Goal: Information Seeking & Learning: Learn about a topic

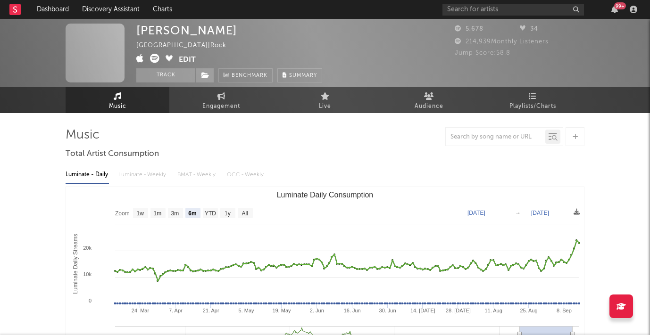
select select "6m"
select select "1m"
select select "6m"
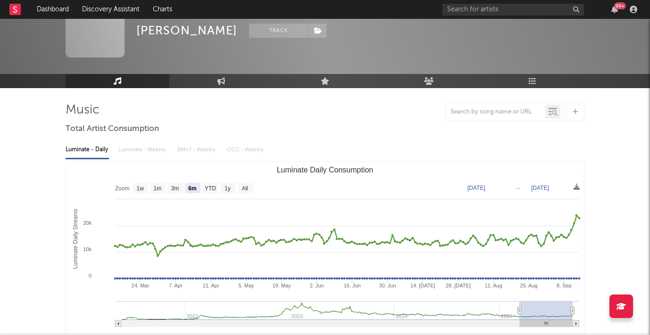
scroll to position [23, 0]
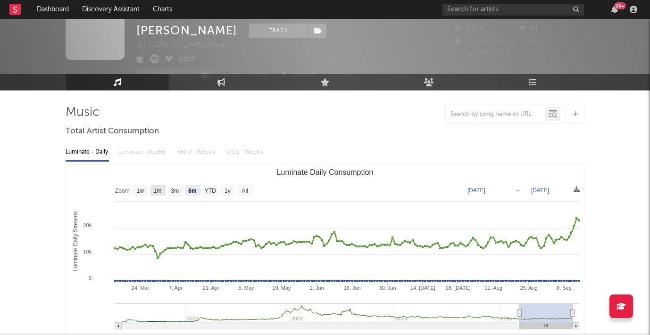
click at [159, 189] on text "1m" at bounding box center [158, 191] width 8 height 7
select select "1m"
type input "2025-08-14"
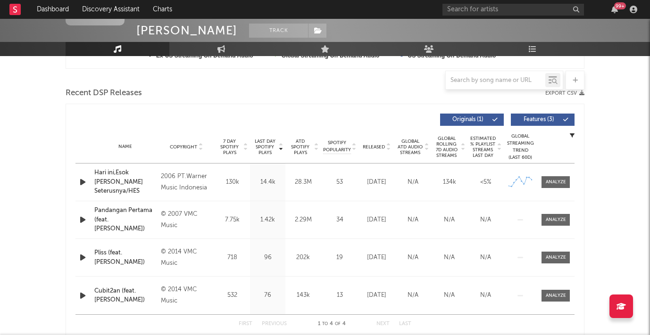
scroll to position [310, 0]
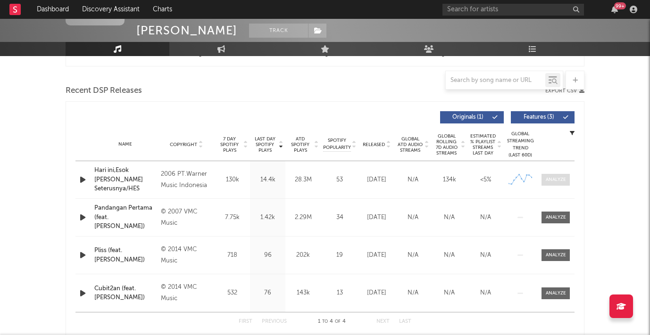
click at [560, 184] on span at bounding box center [555, 180] width 28 height 12
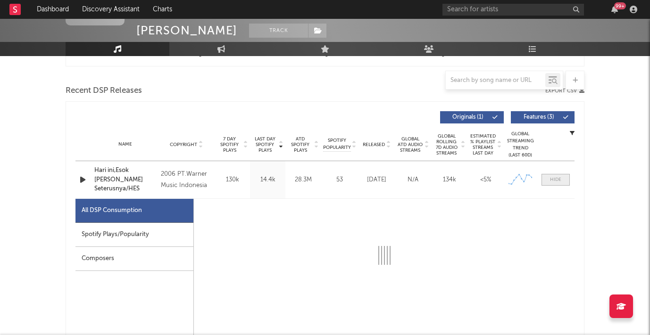
select select "6m"
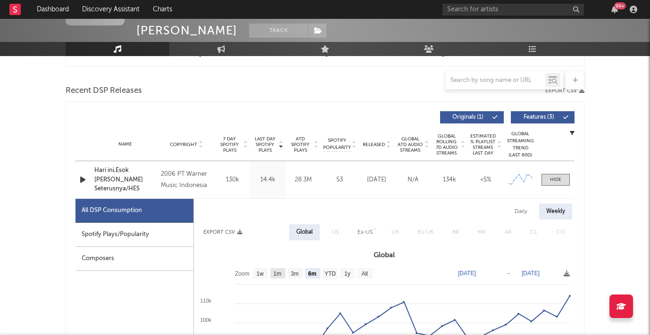
click at [277, 276] on text "1m" at bounding box center [277, 274] width 8 height 7
select select "1m"
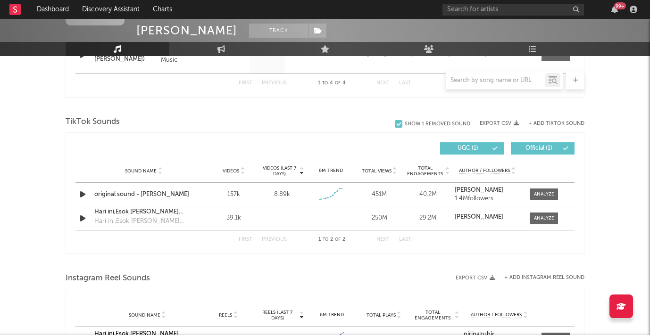
scroll to position [998, 0]
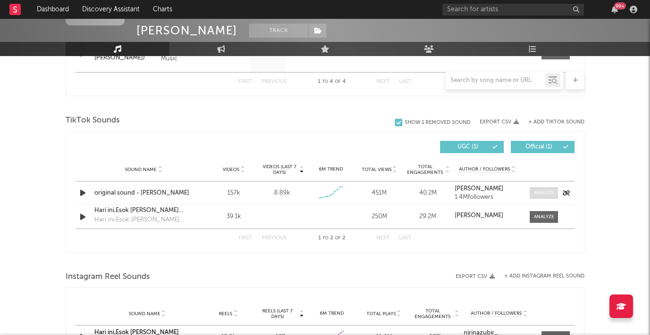
click at [546, 195] on div at bounding box center [544, 193] width 20 height 7
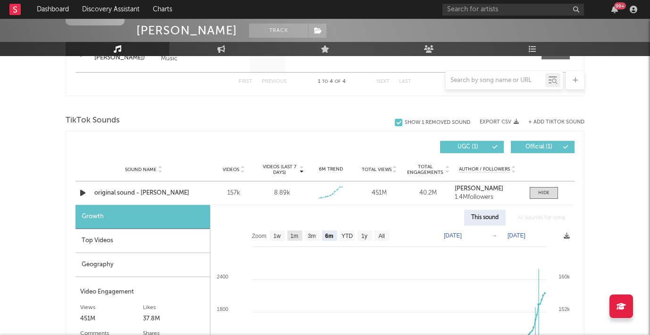
click at [294, 234] on text "1m" at bounding box center [294, 236] width 8 height 7
select select "1m"
type input "[DATE]"
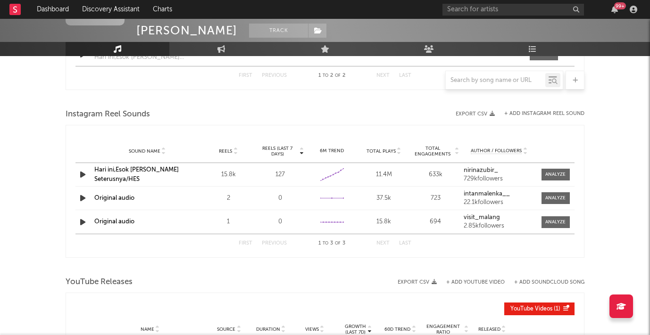
scroll to position [1421, 0]
